Goal: Task Accomplishment & Management: Use online tool/utility

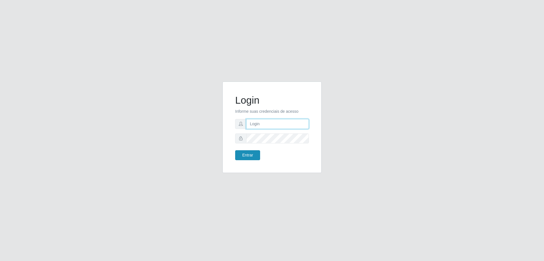
type input "[EMAIL_ADDRESS][DOMAIN_NAME]"
click at [251, 153] on button "Entrar" at bounding box center [247, 155] width 25 height 10
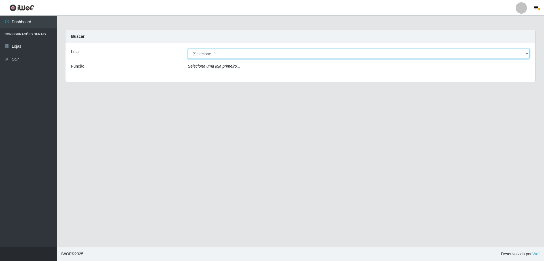
click at [258, 56] on select "[Selecione...] SuperShow Bis - [GEOGRAPHIC_DATA]" at bounding box center [359, 54] width 342 height 10
select select "59"
click at [188, 49] on select "[Selecione...] SuperShow Bis - [GEOGRAPHIC_DATA]" at bounding box center [359, 54] width 342 height 10
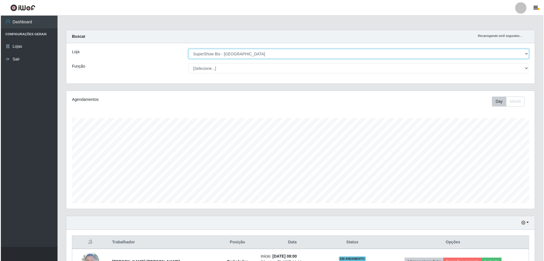
scroll to position [65, 0]
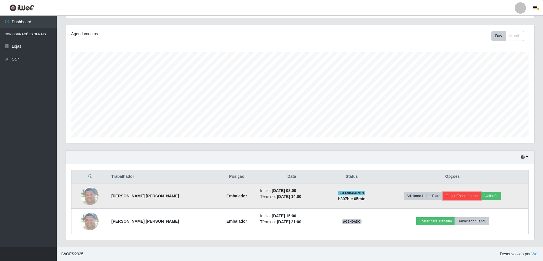
click at [466, 194] on button "Forçar Encerramento" at bounding box center [462, 196] width 38 height 8
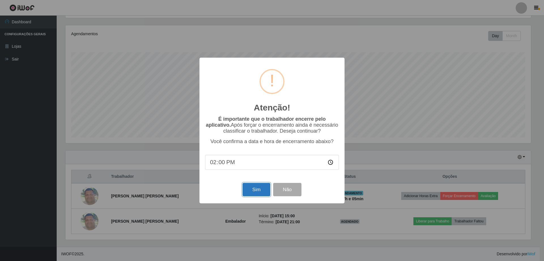
click at [253, 194] on button "Sim" at bounding box center [256, 189] width 27 height 13
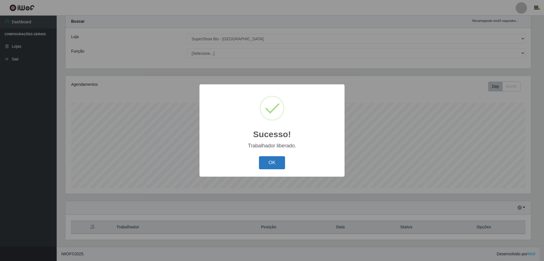
click at [268, 166] on button "OK" at bounding box center [272, 162] width 26 height 13
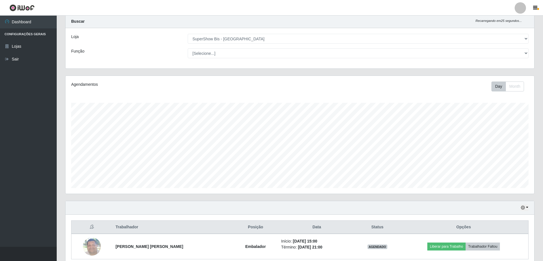
scroll to position [40, 0]
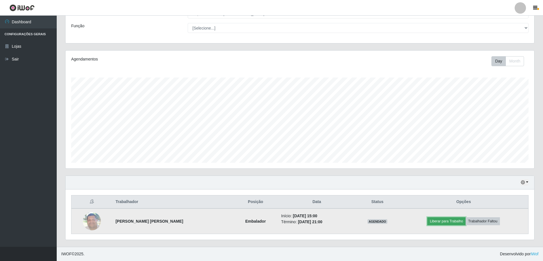
click at [457, 222] on button "Liberar para Trabalho" at bounding box center [446, 221] width 38 height 8
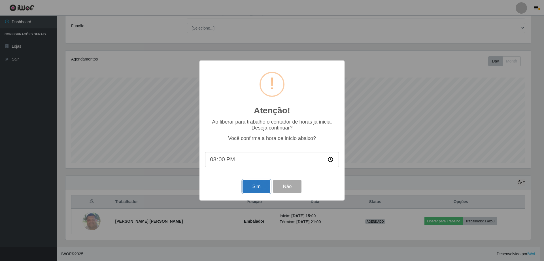
click at [261, 190] on button "Sim" at bounding box center [256, 185] width 27 height 13
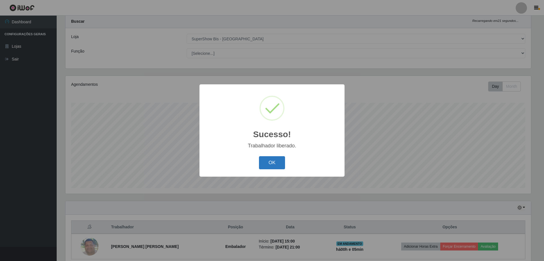
click at [276, 161] on button "OK" at bounding box center [272, 162] width 26 height 13
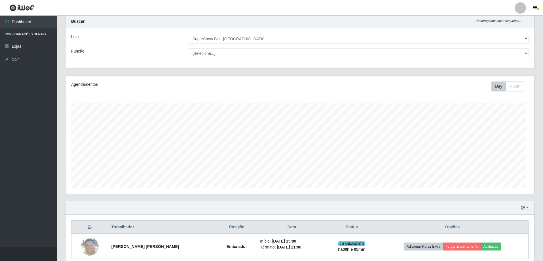
scroll to position [118, 469]
